Goal: Information Seeking & Learning: Learn about a topic

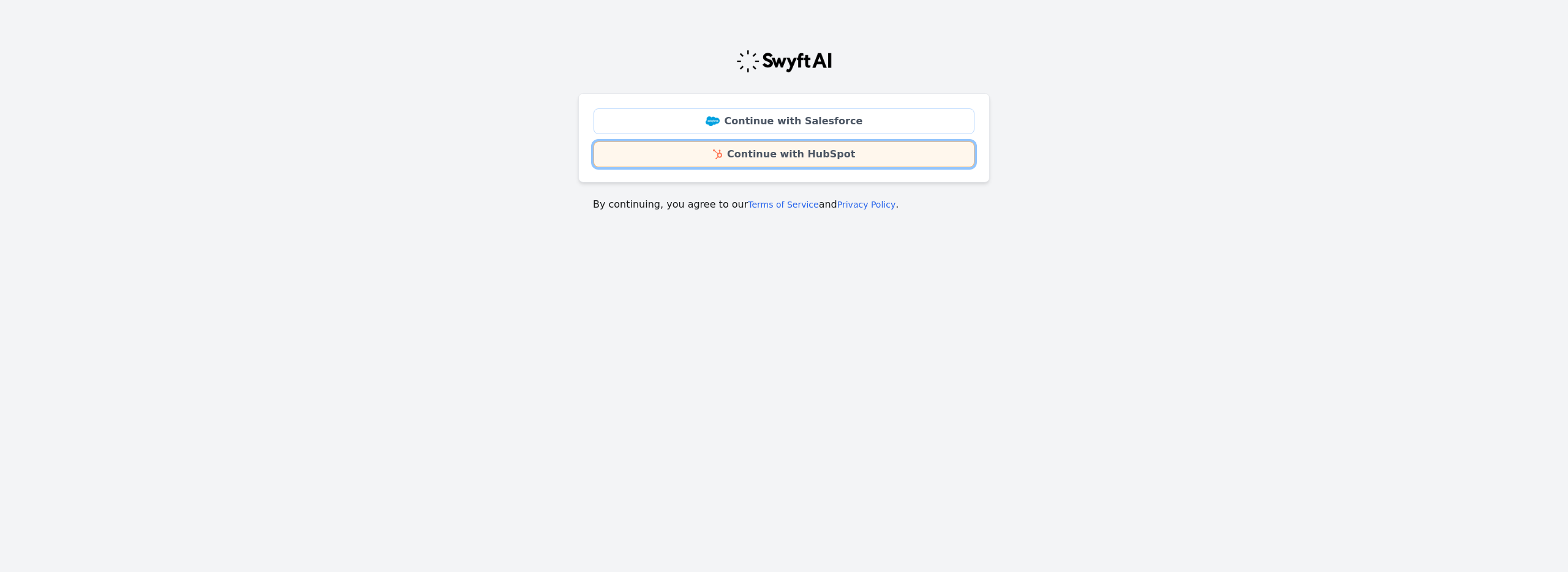
click at [768, 151] on link "Continue with HubSpot" at bounding box center [784, 155] width 381 height 26
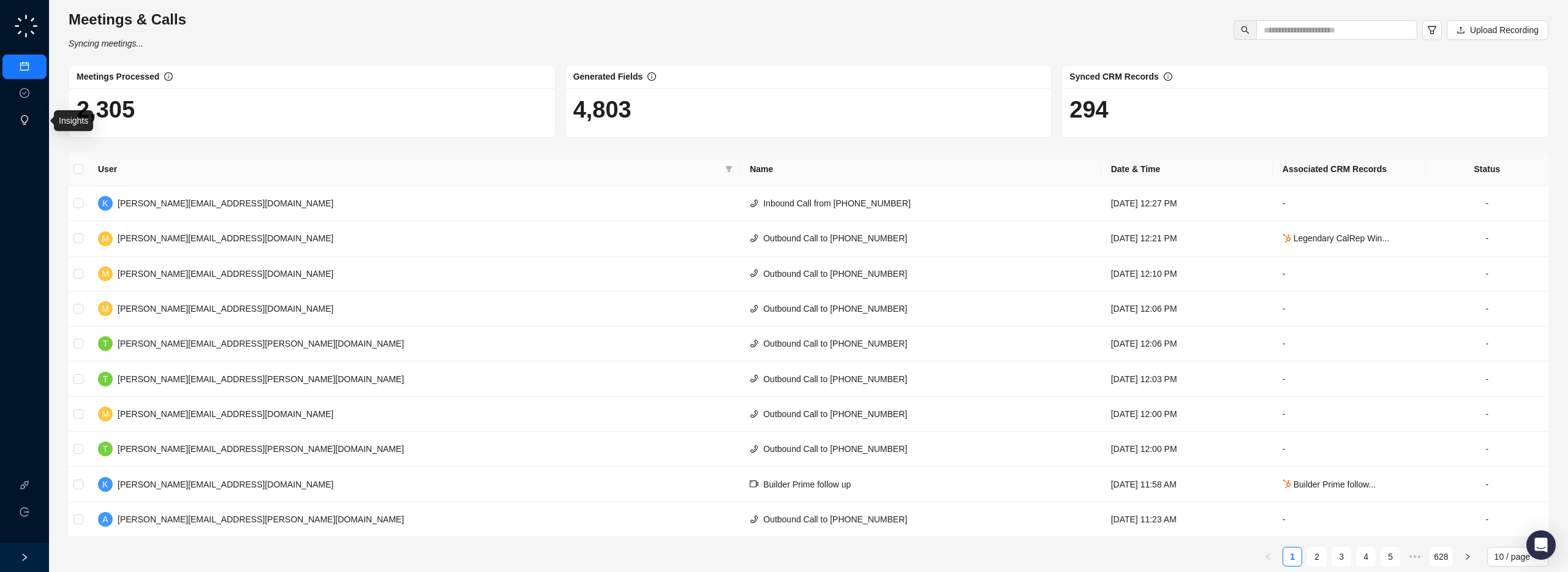
click at [36, 126] on link "Insights" at bounding box center [50, 120] width 29 height 10
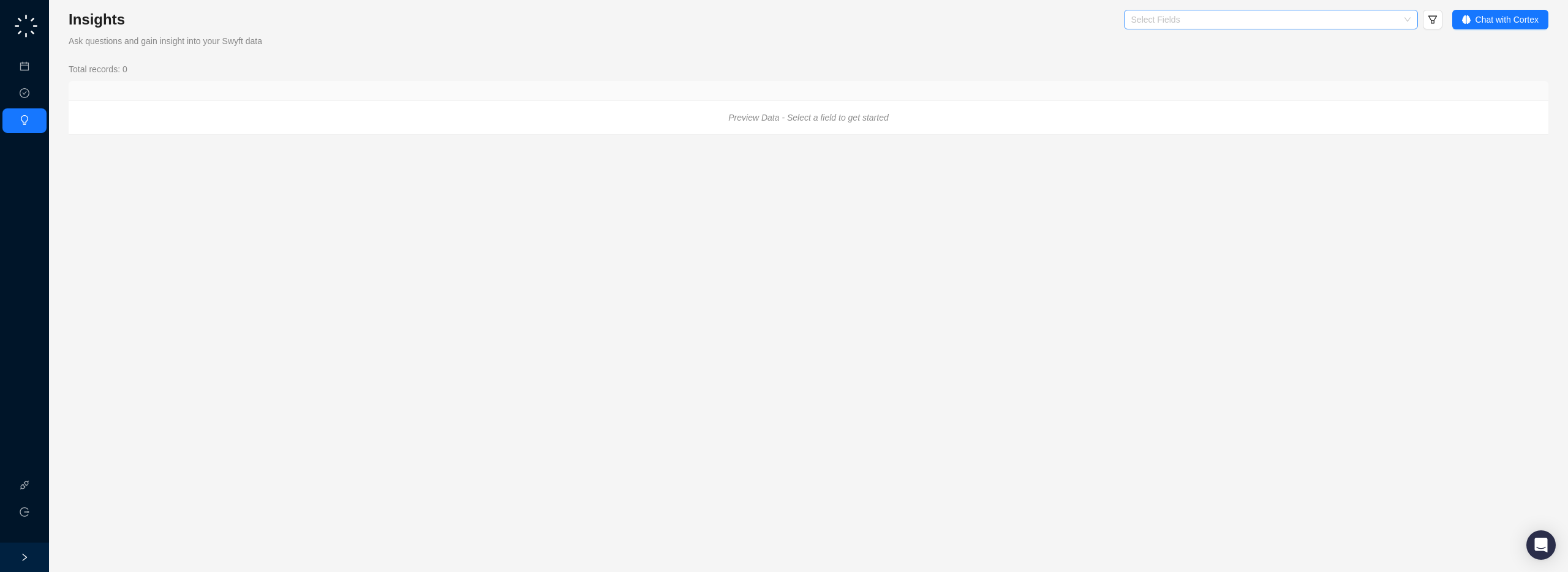
click at [1404, 21] on div "Select Fields" at bounding box center [1271, 19] width 294 height 20
click at [1433, 18] on icon "filter" at bounding box center [1433, 19] width 10 height 10
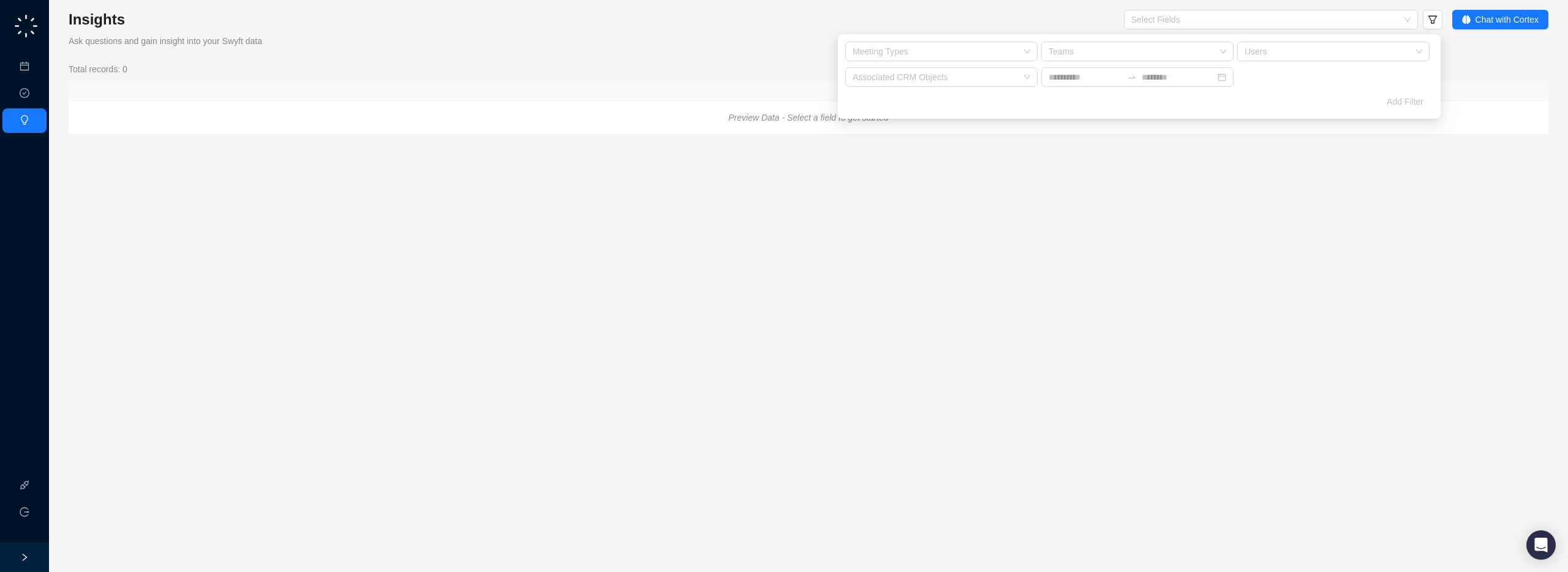
click at [929, 149] on main "Insights Ask questions and gain insight into your Swyft data Select Fields Chat…" at bounding box center [808, 286] width 1480 height 553
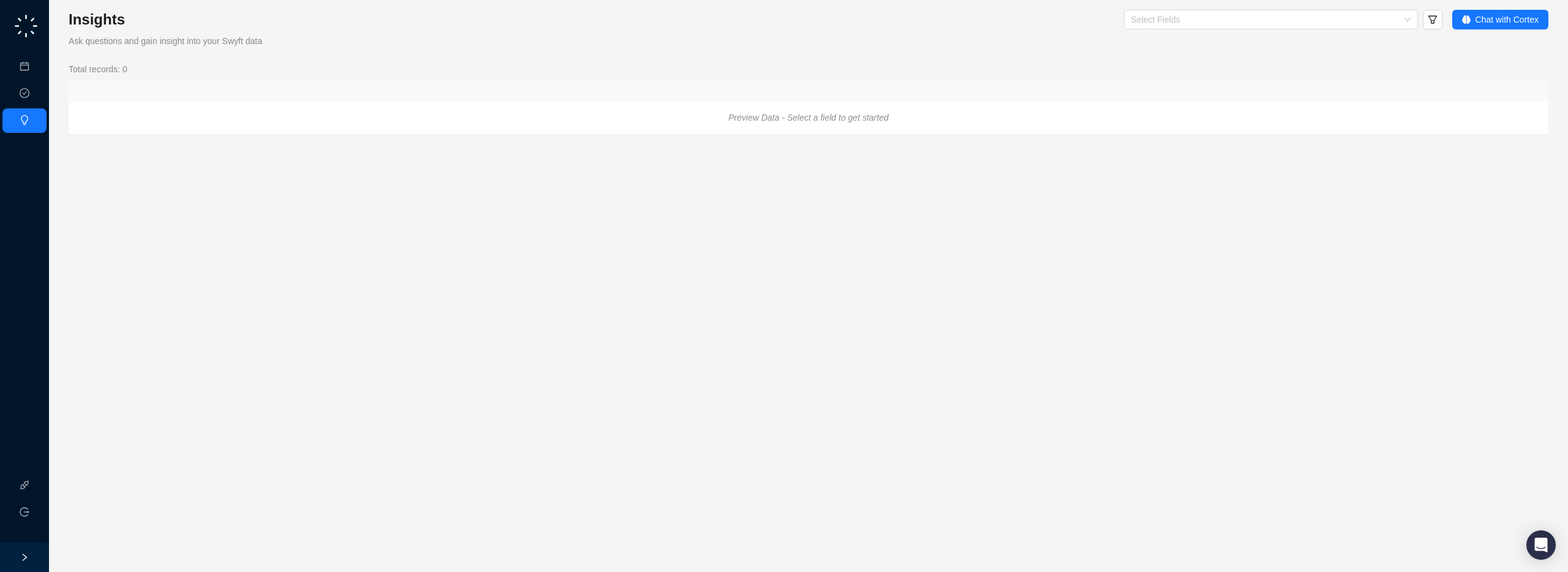
drag, startPoint x: 898, startPoint y: 120, endPoint x: 911, endPoint y: 120, distance: 13.0
click at [898, 120] on div "Preview Data - Select a field to get started" at bounding box center [808, 118] width 1480 height 33
click at [1376, 16] on div at bounding box center [1265, 19] width 276 height 9
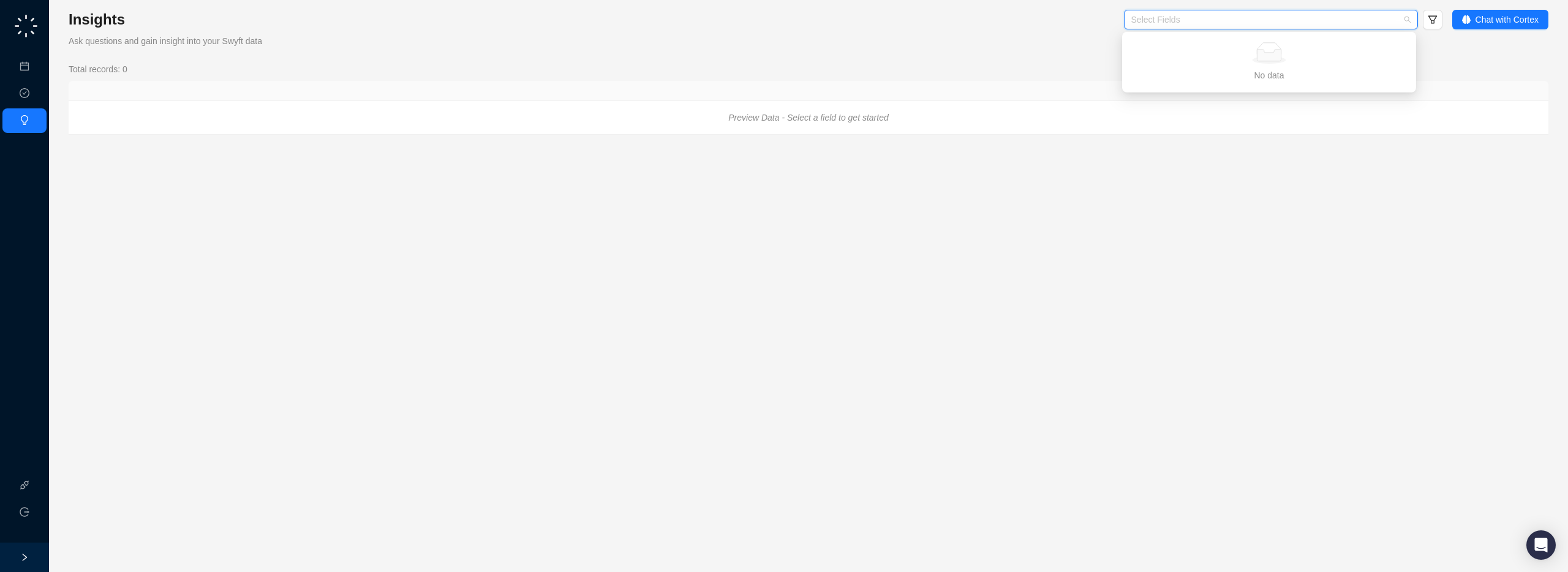
type input "*"
drag, startPoint x: 34, startPoint y: 395, endPoint x: 29, endPoint y: 463, distance: 68.2
click at [34, 397] on div "Meetings & Calls Approval Tasks Insights Integrations Logout" at bounding box center [25, 271] width 49 height 543
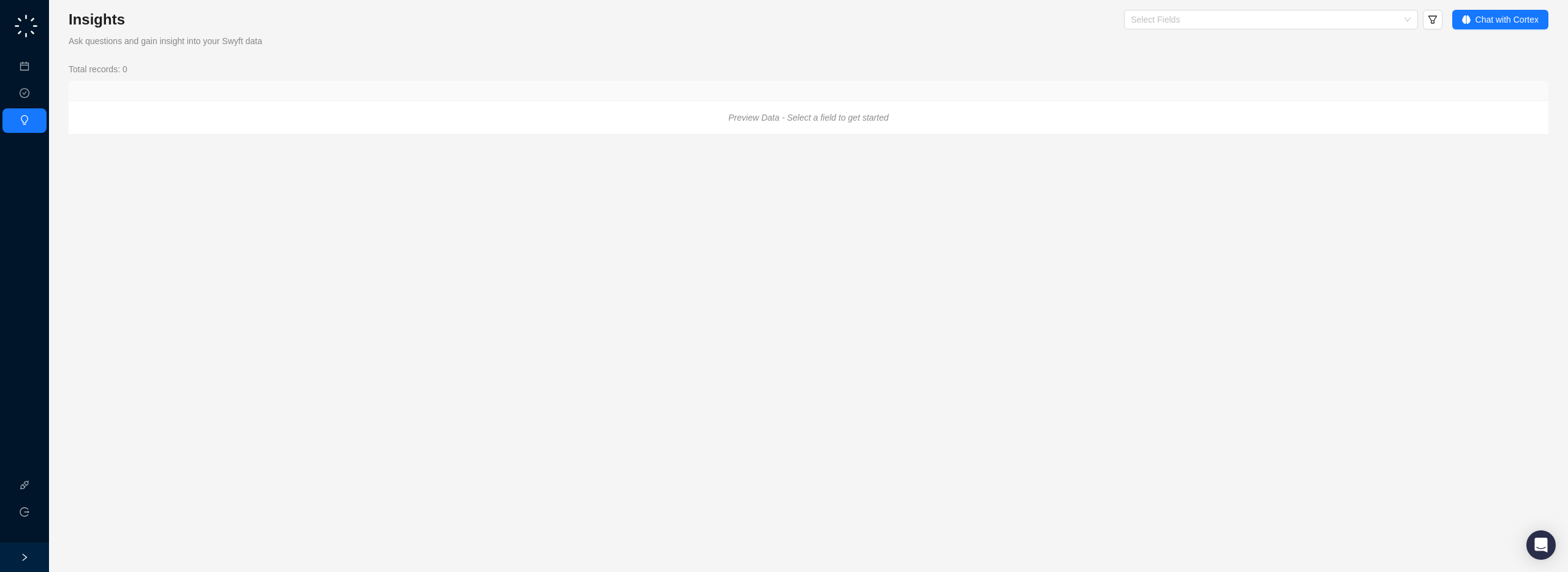
click at [27, 562] on div at bounding box center [25, 557] width 49 height 29
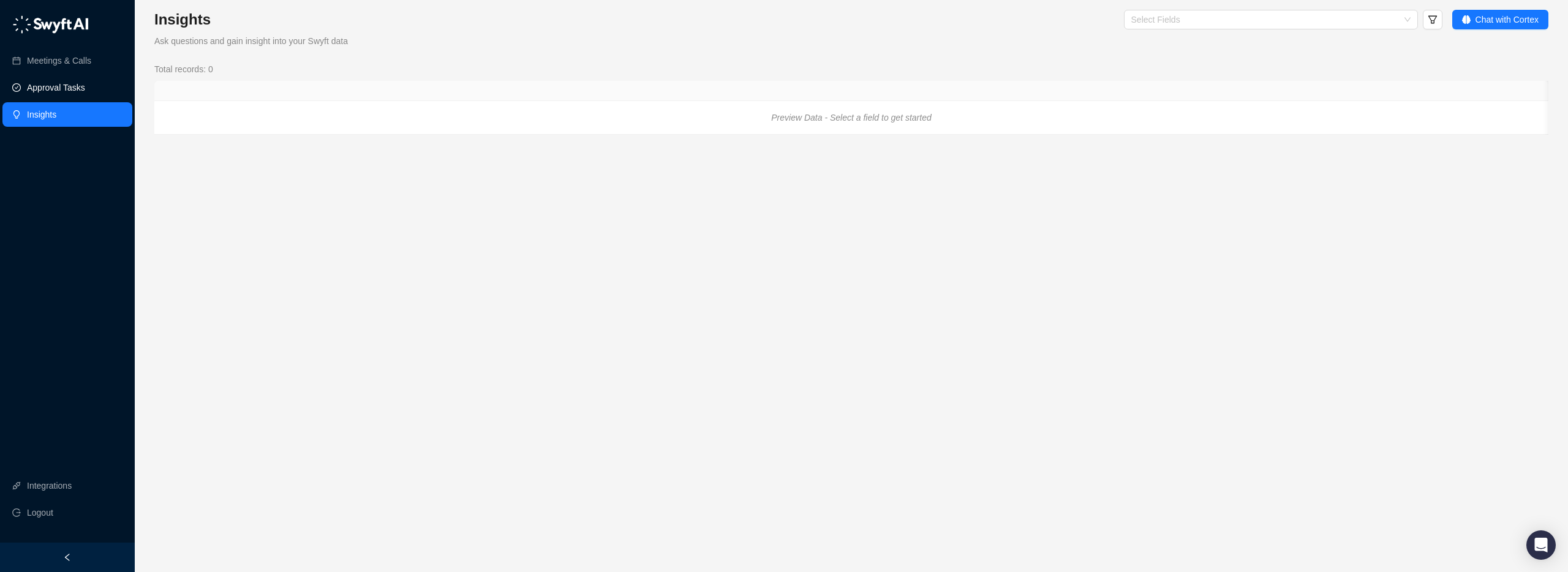
click at [67, 98] on link "Approval Tasks" at bounding box center [55, 88] width 58 height 25
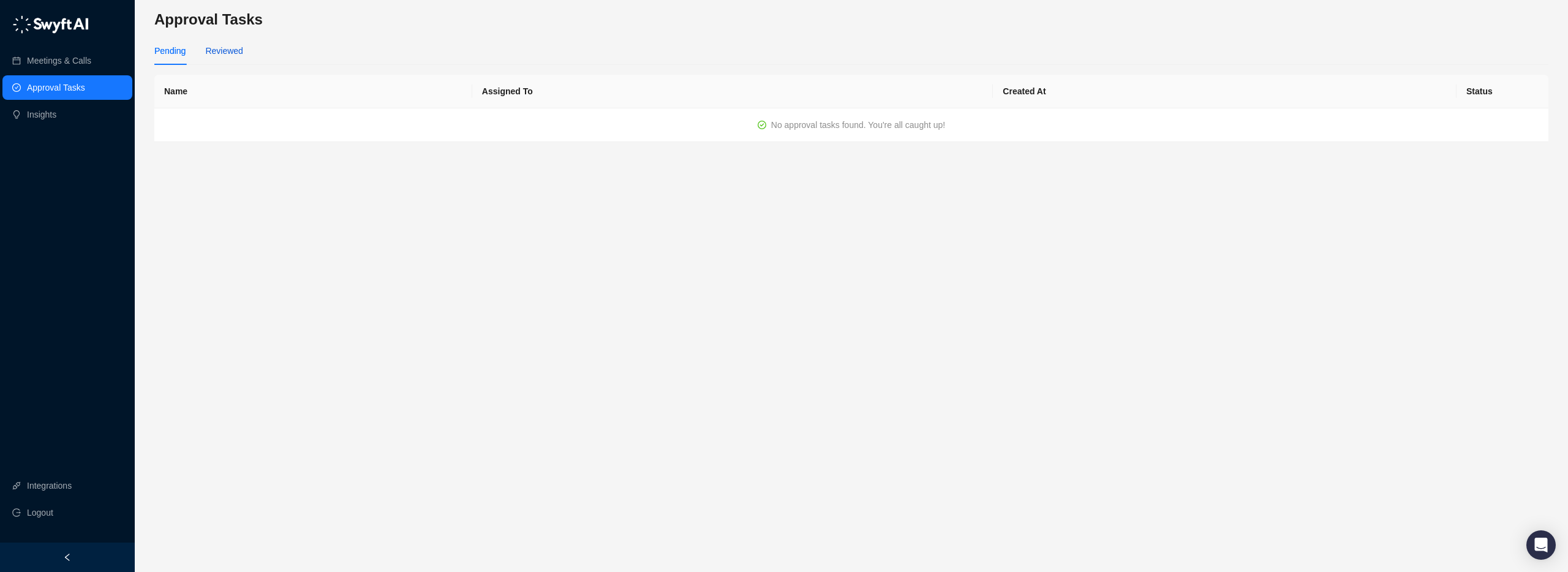
click at [222, 50] on div "Reviewed" at bounding box center [224, 51] width 38 height 14
click at [45, 64] on link "Meetings & Calls" at bounding box center [59, 61] width 64 height 25
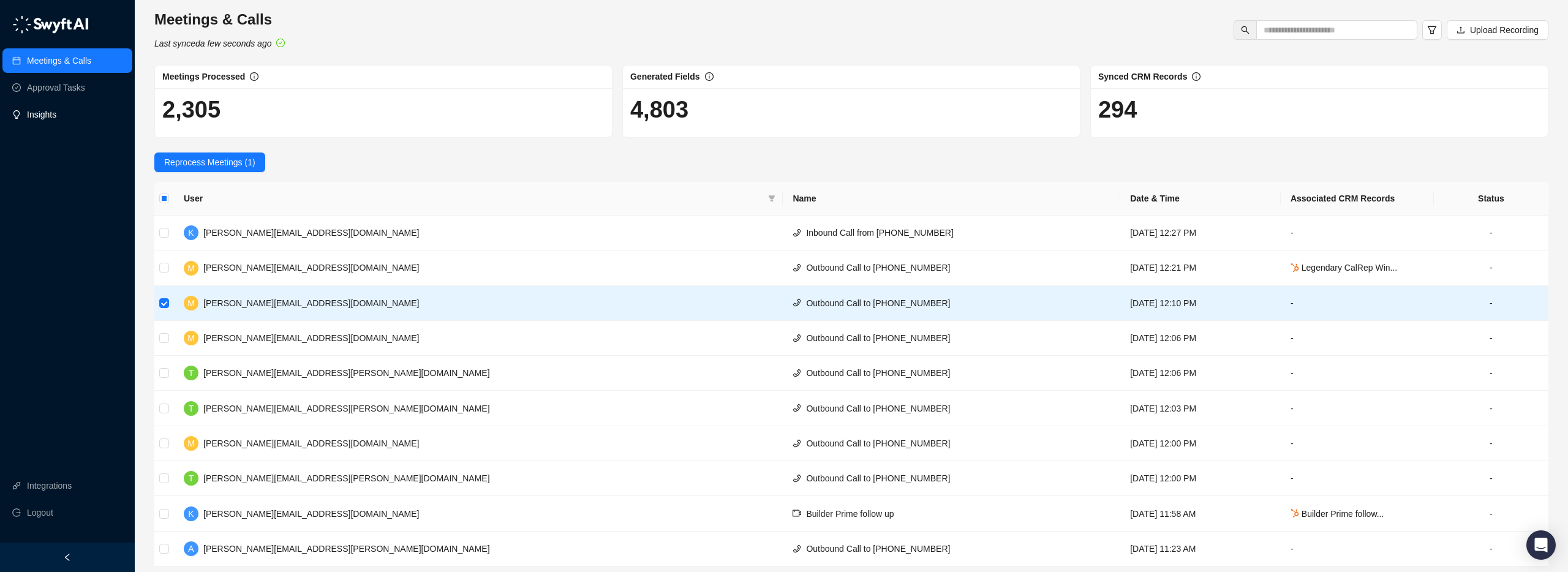
click at [42, 112] on link "Insights" at bounding box center [41, 115] width 29 height 25
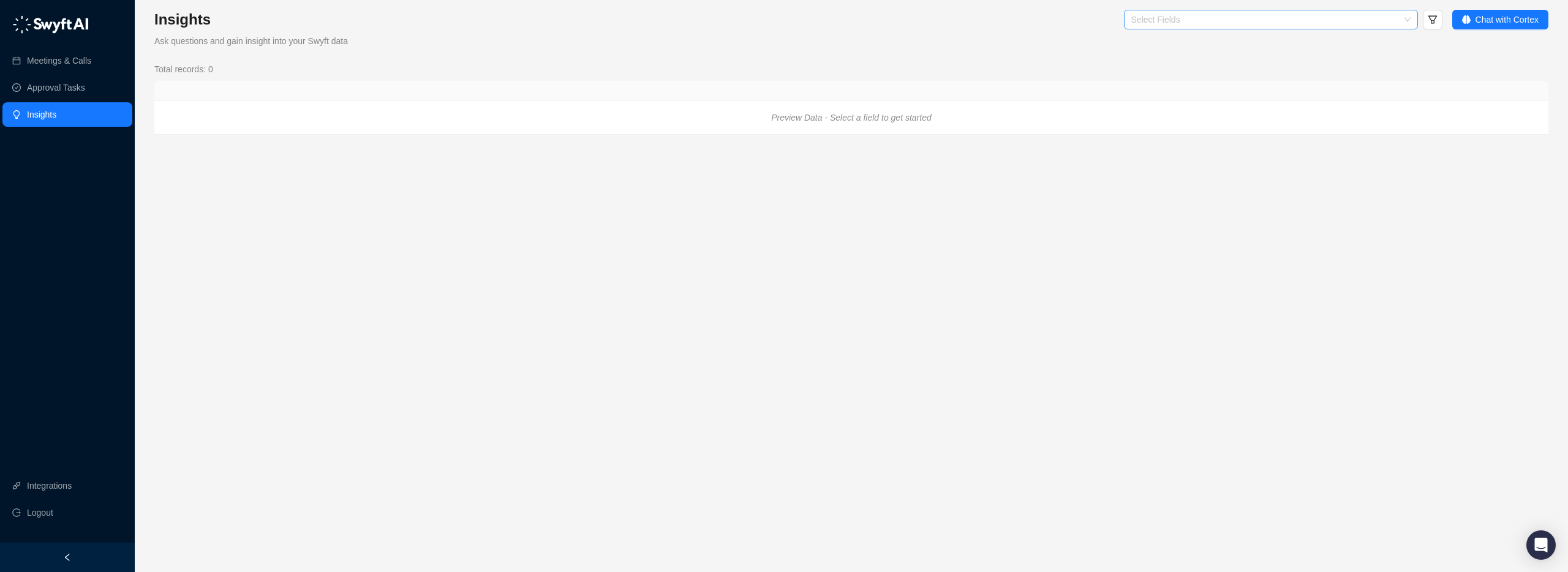
click at [1408, 20] on div "Select Fields" at bounding box center [1271, 19] width 294 height 20
